Goal: Information Seeking & Learning: Check status

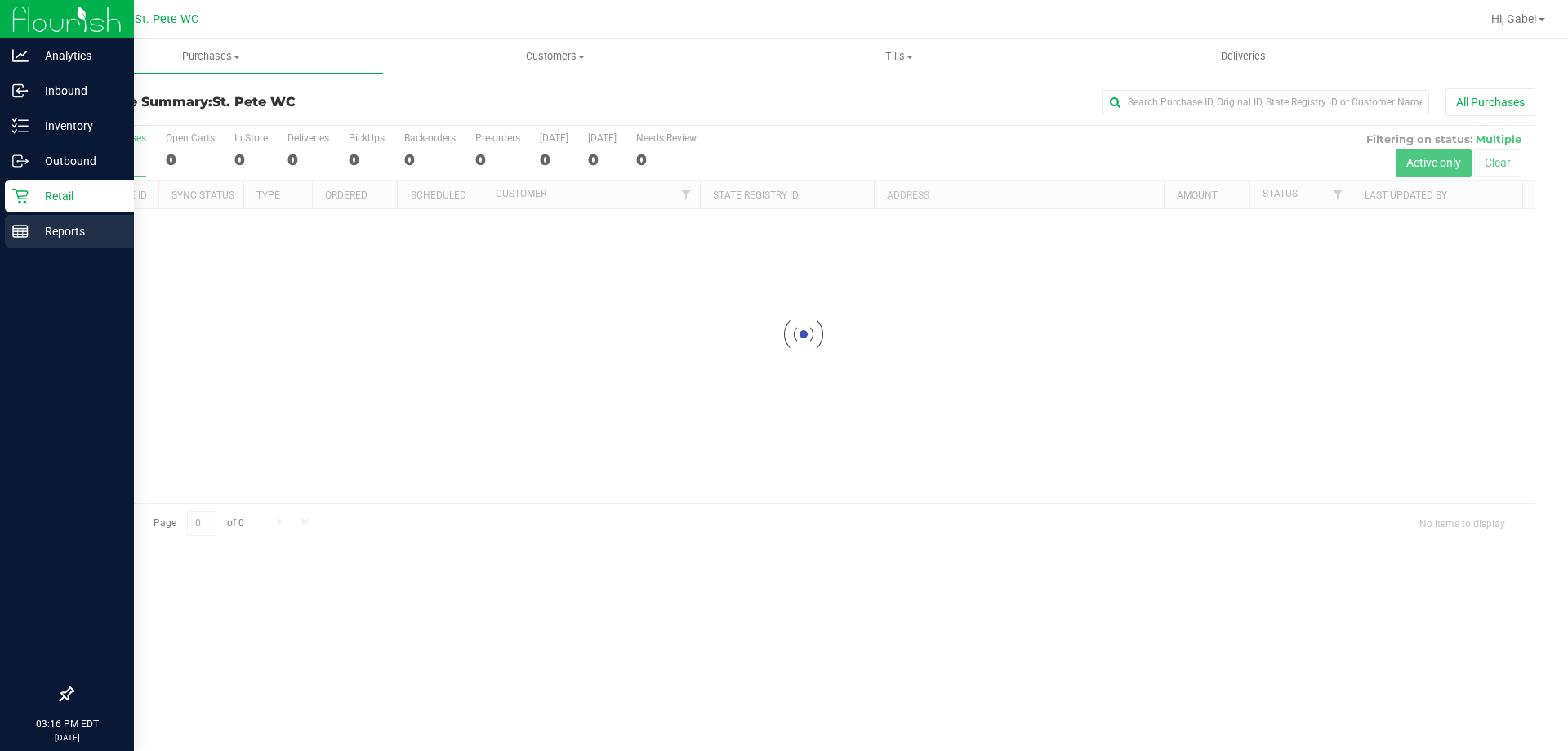
click at [19, 221] on div "Reports" at bounding box center [69, 230] width 129 height 33
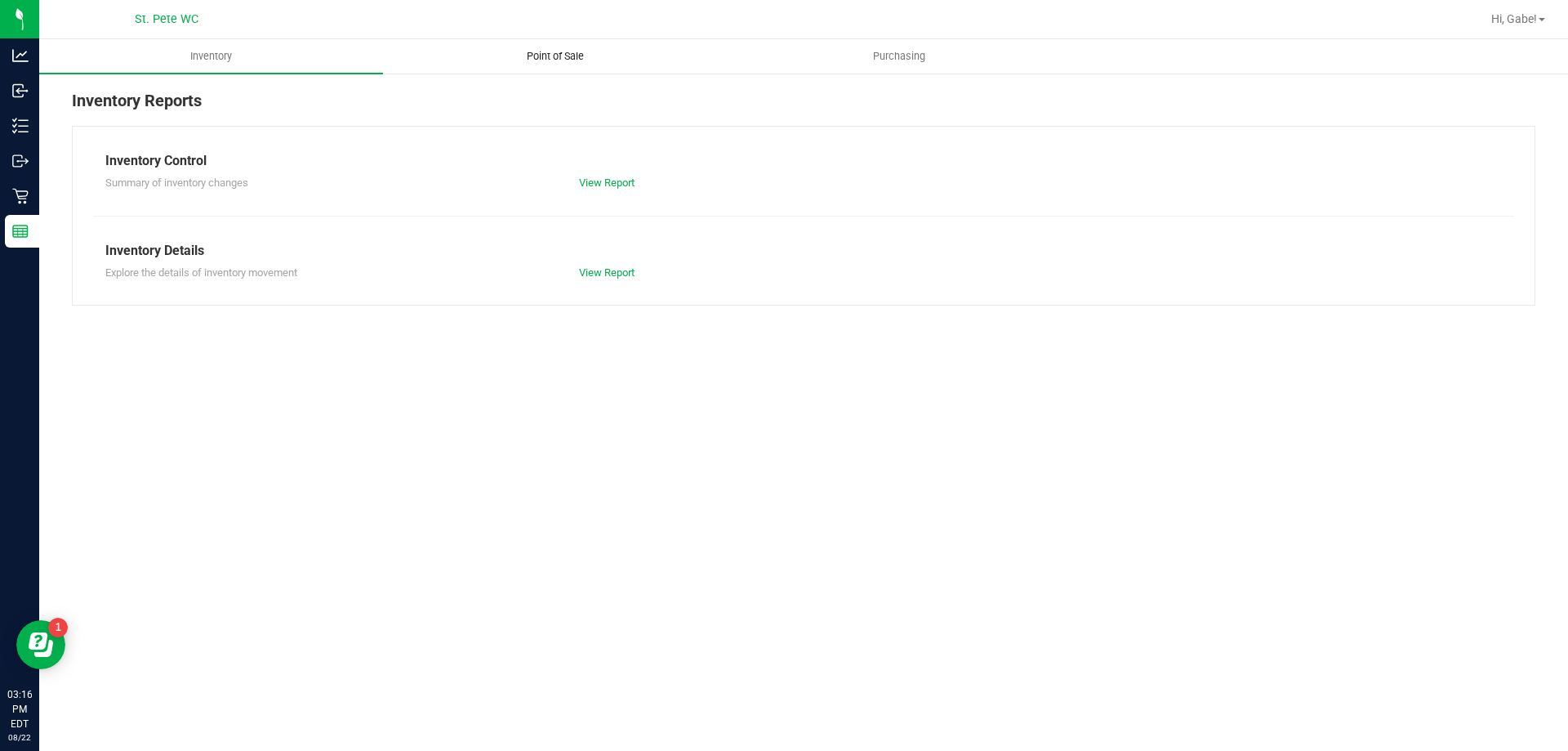
click at [588, 64] on uib-tab-heading "Point of Sale" at bounding box center [555, 56] width 342 height 33
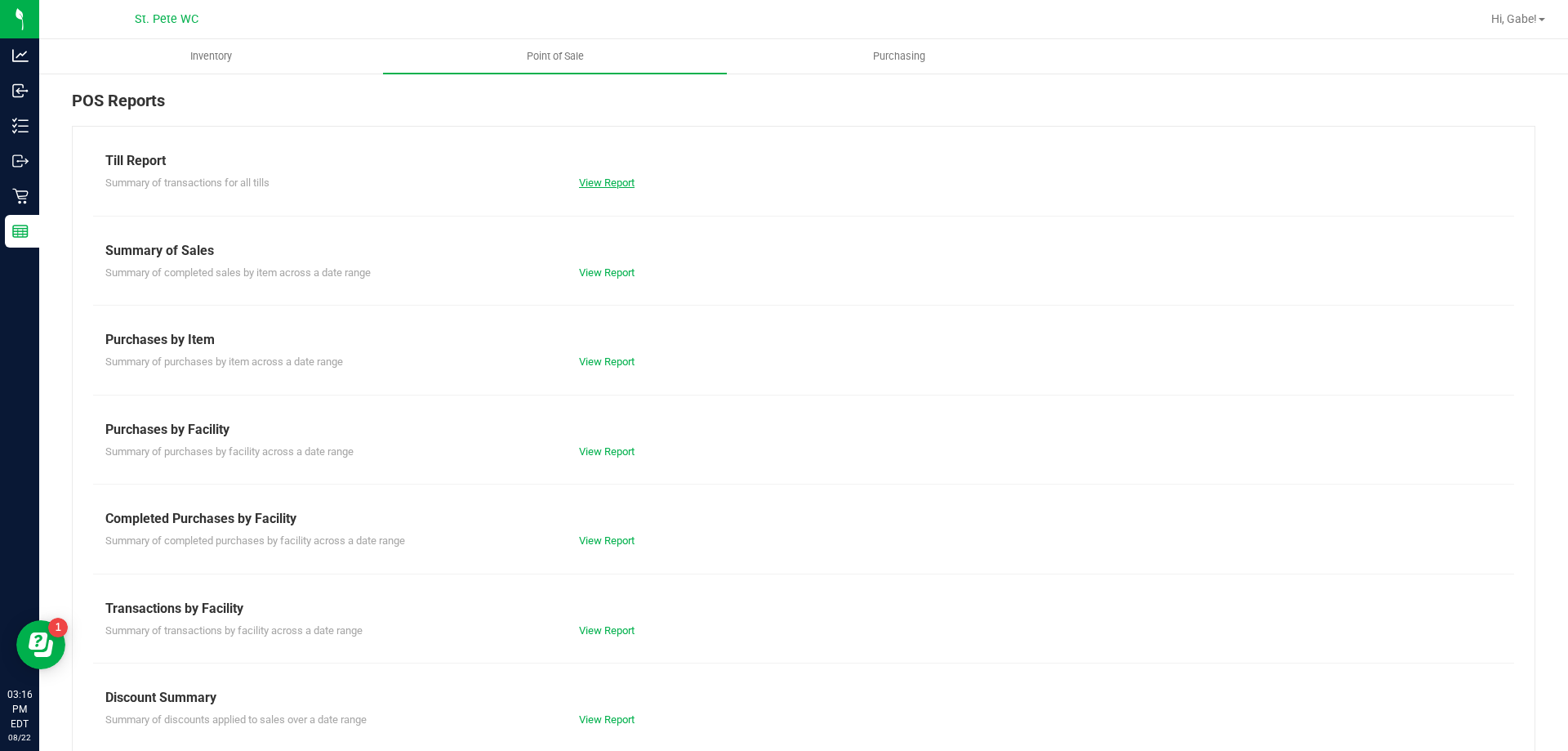
click at [620, 177] on link "View Report" at bounding box center [607, 183] width 56 height 12
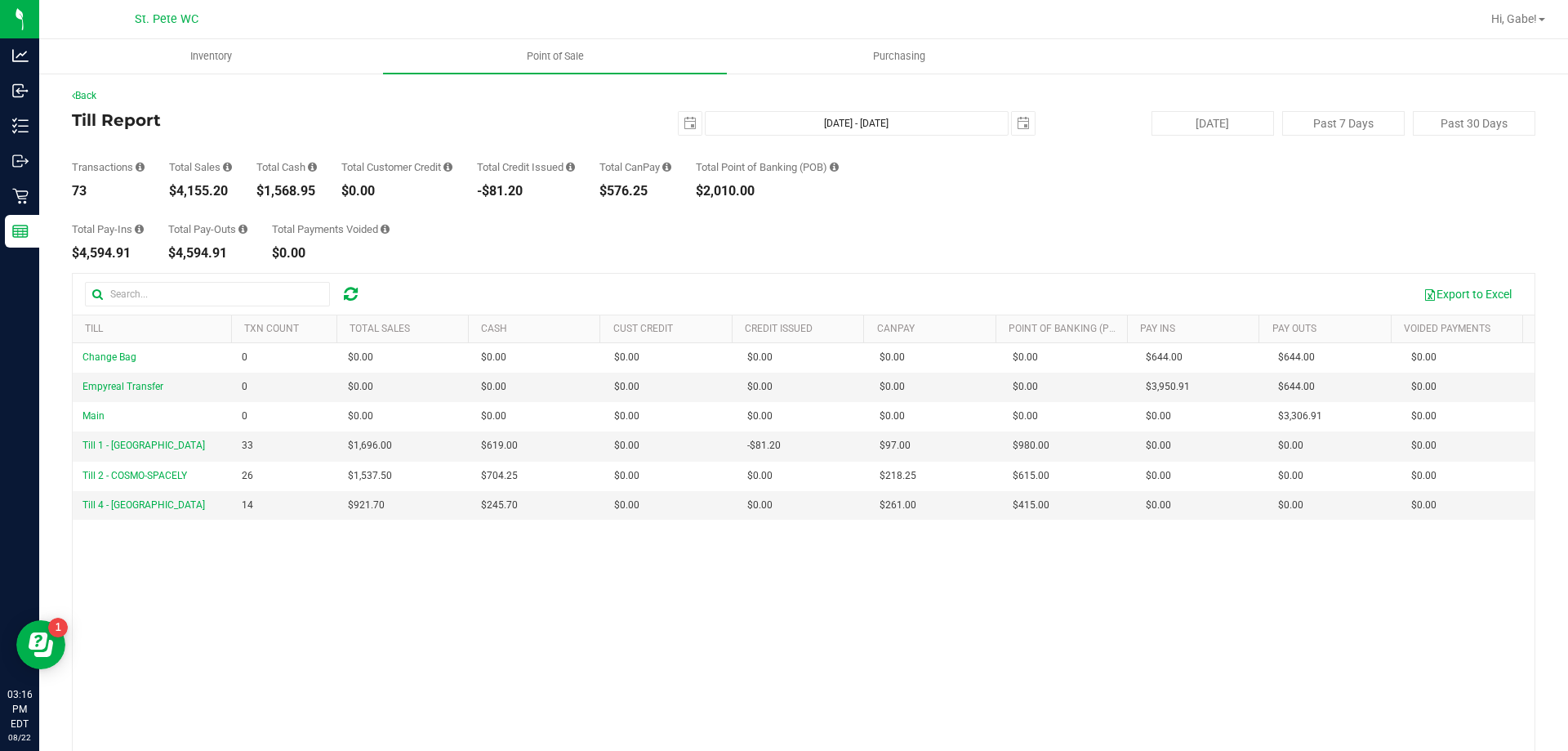
drag, startPoint x: 230, startPoint y: 189, endPoint x: 174, endPoint y: 188, distance: 56.0
click at [174, 188] on div "$4,155.20" at bounding box center [200, 190] width 63 height 13
copy div "4,155.20"
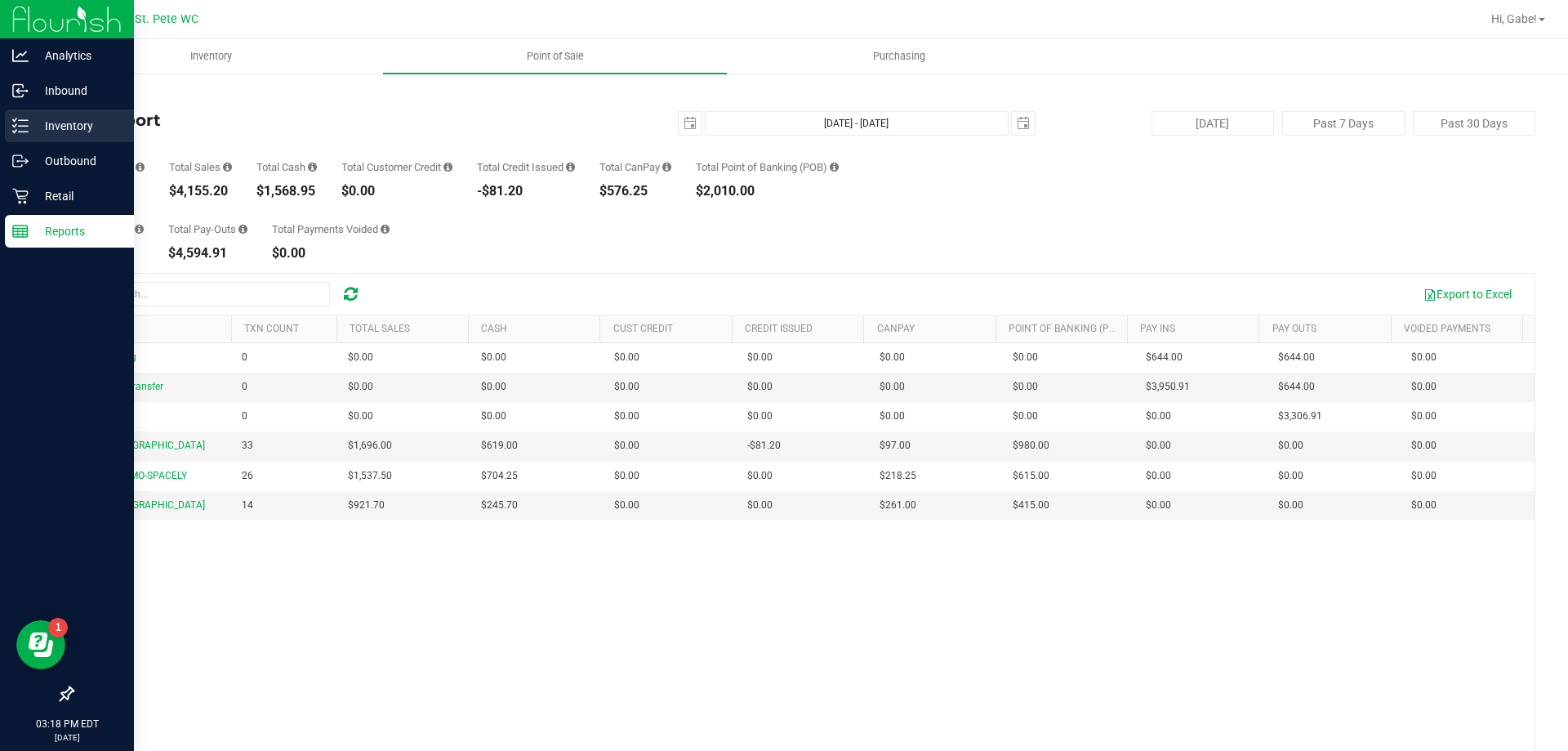
click at [68, 127] on p "Inventory" at bounding box center [78, 126] width 98 height 20
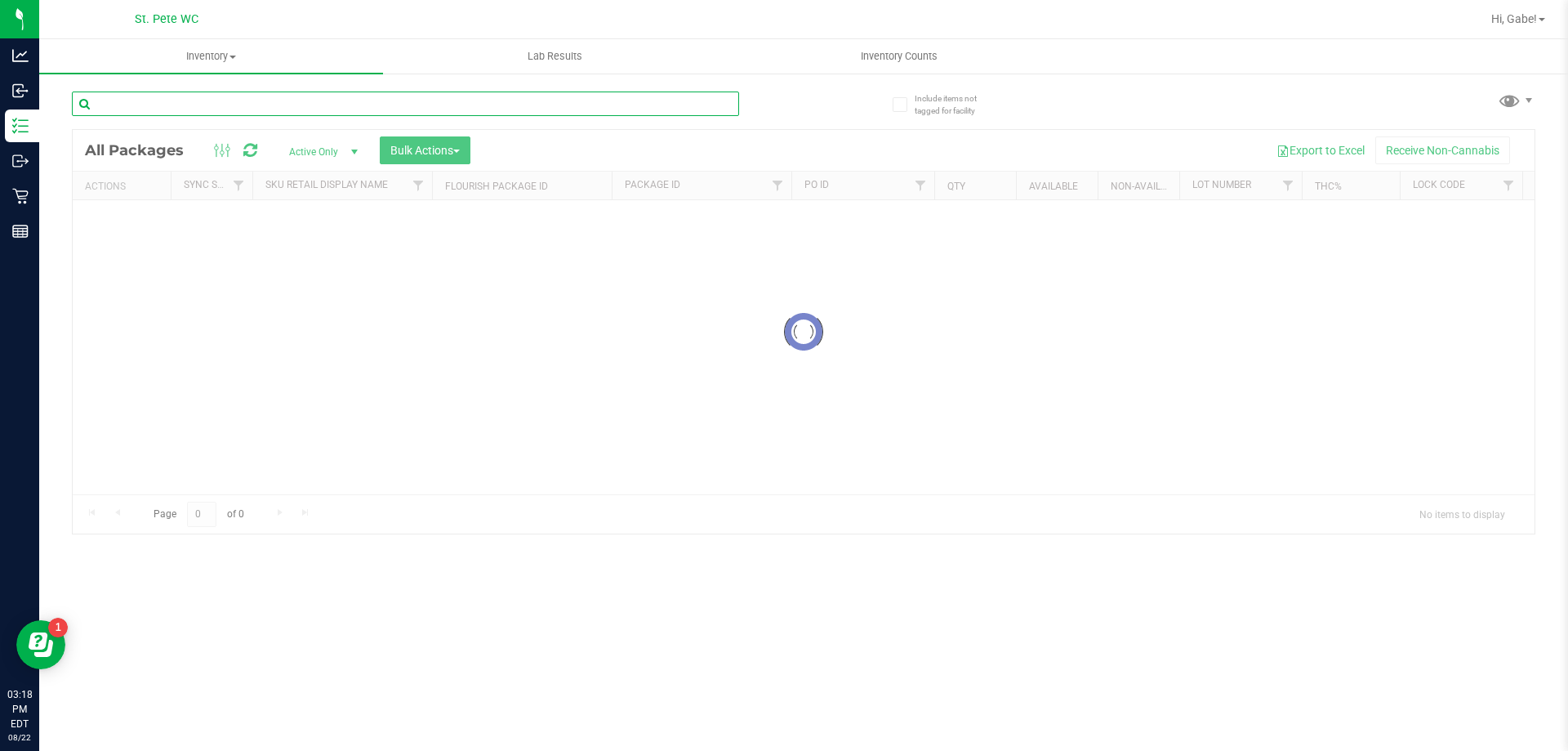
click at [612, 111] on input "text" at bounding box center [405, 104] width 667 height 25
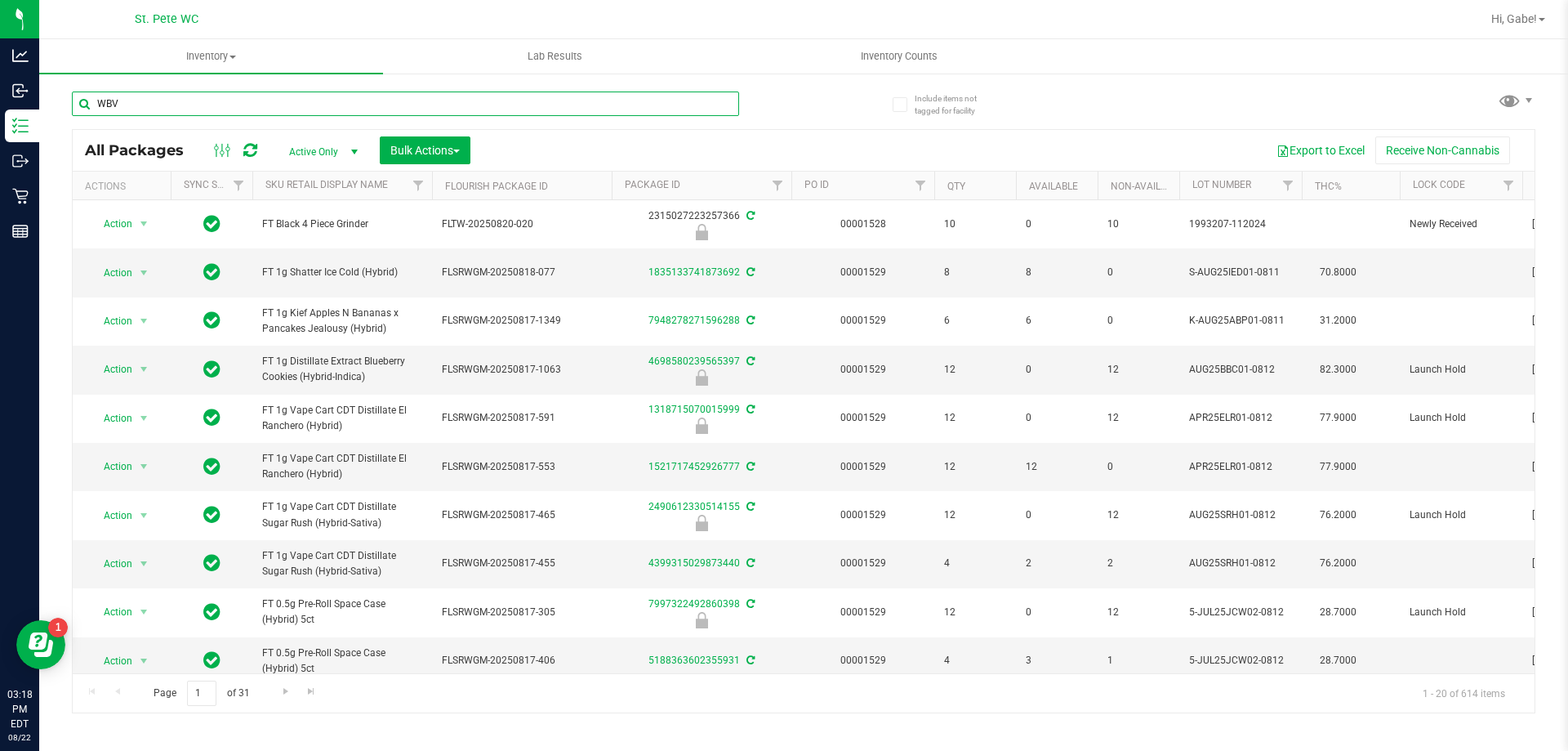
type input "WBV"
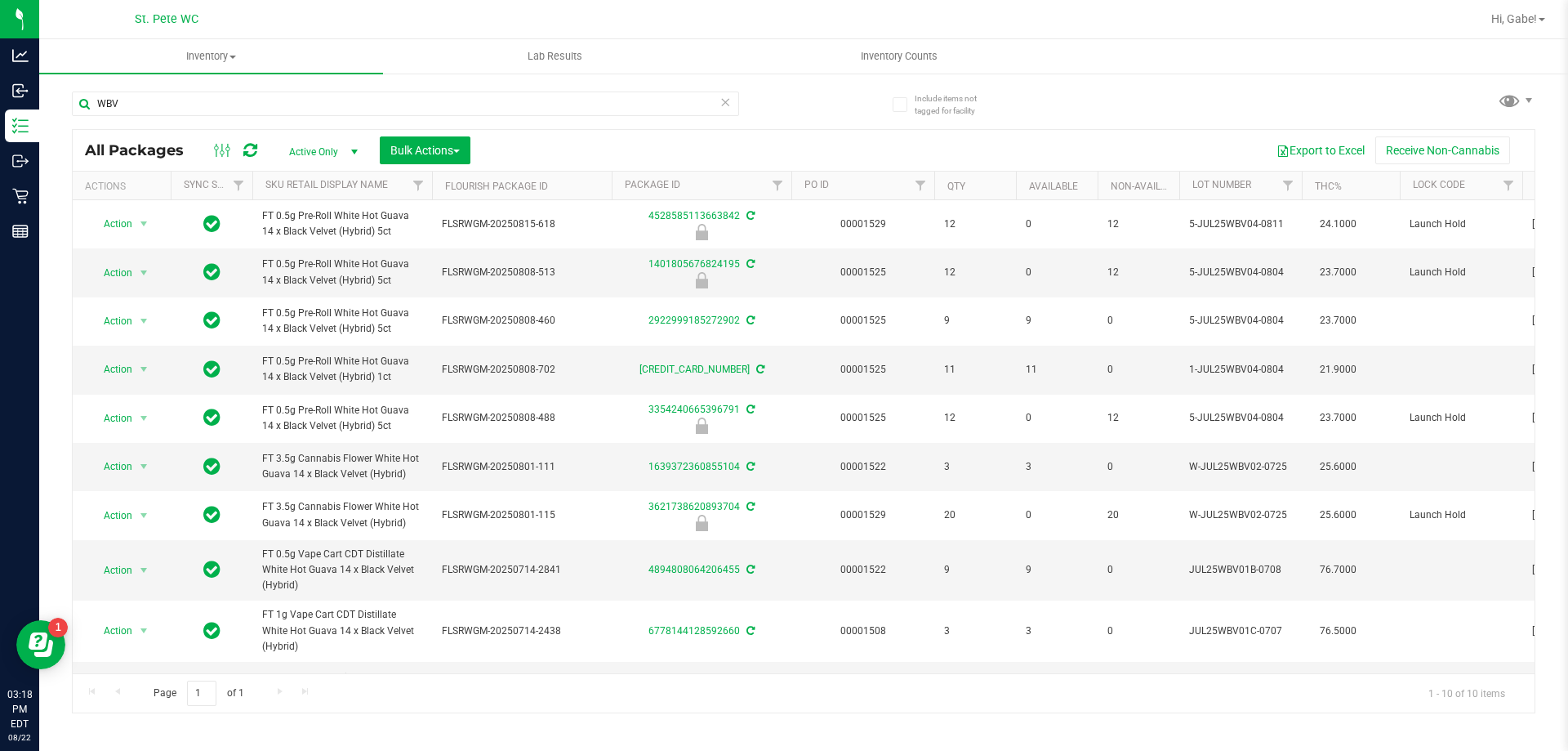
click at [724, 102] on icon at bounding box center [725, 102] width 11 height 20
